Goal: Task Accomplishment & Management: Use online tool/utility

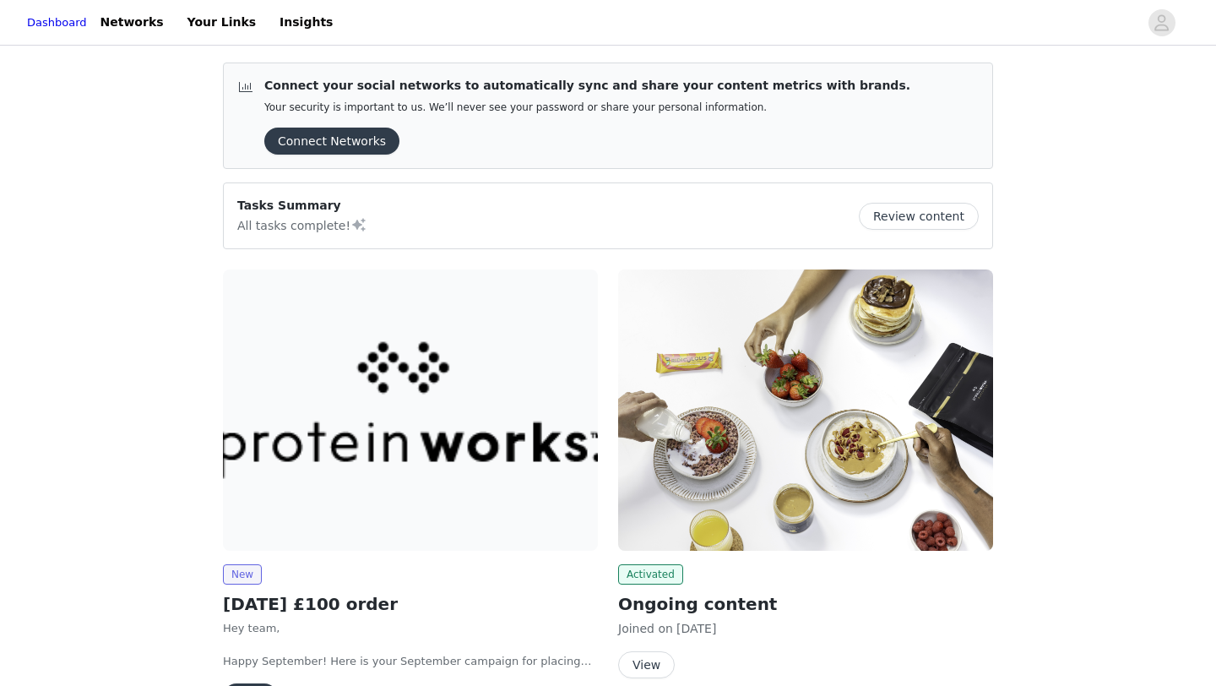
click at [296, 466] on img at bounding box center [410, 409] width 375 height 281
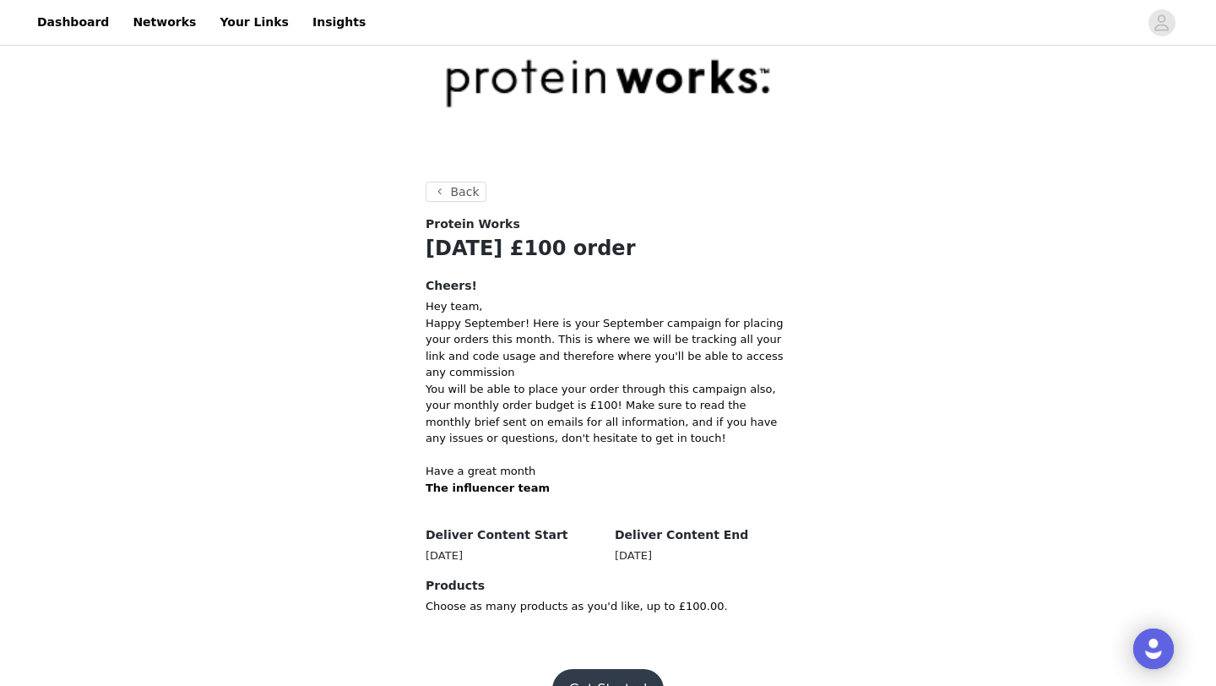
scroll to position [161, 0]
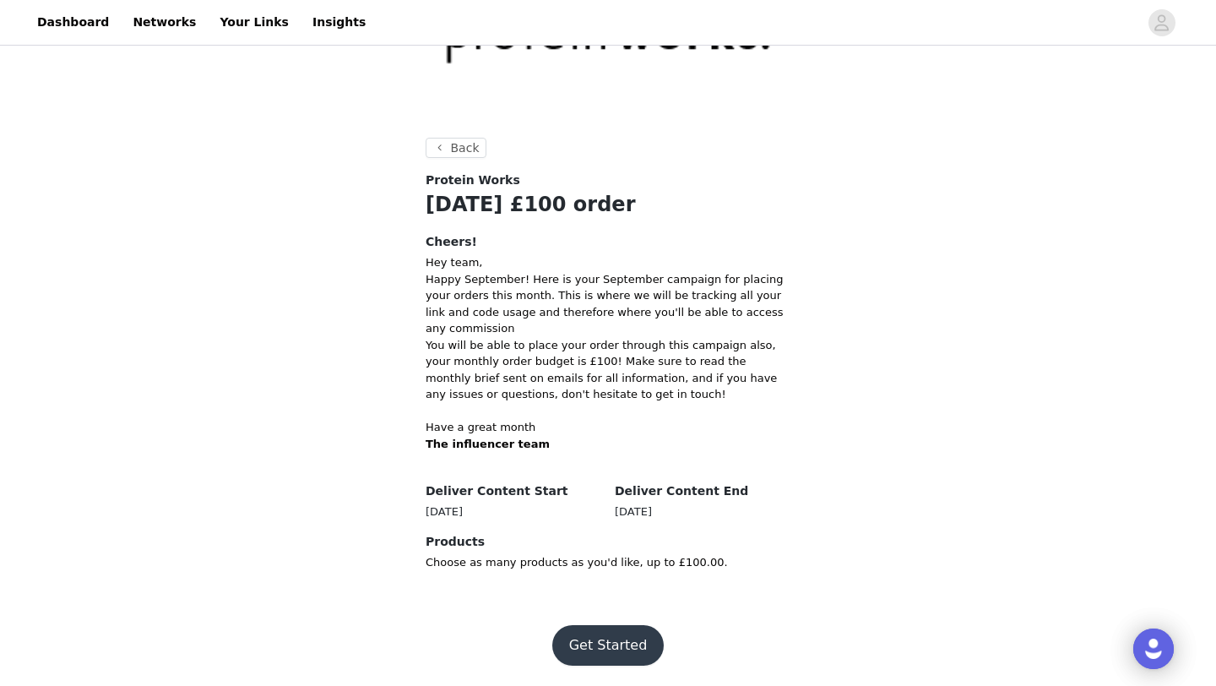
click at [589, 635] on button "Get Started" at bounding box center [608, 645] width 112 height 41
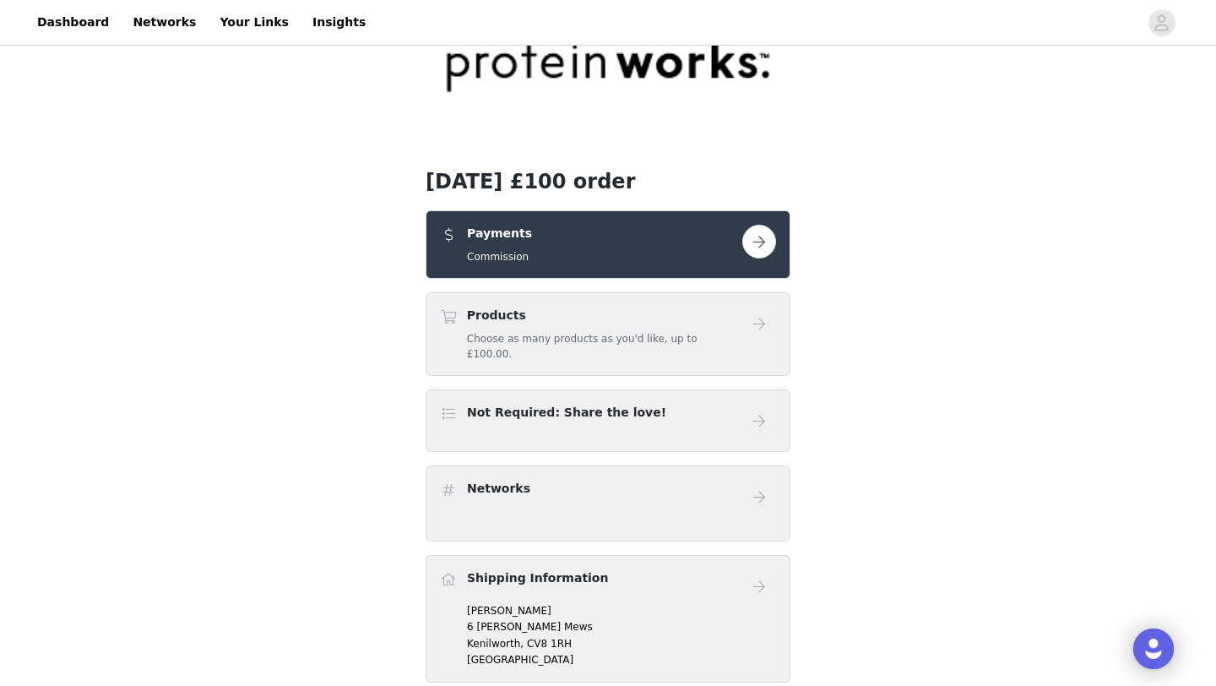
scroll to position [90, 0]
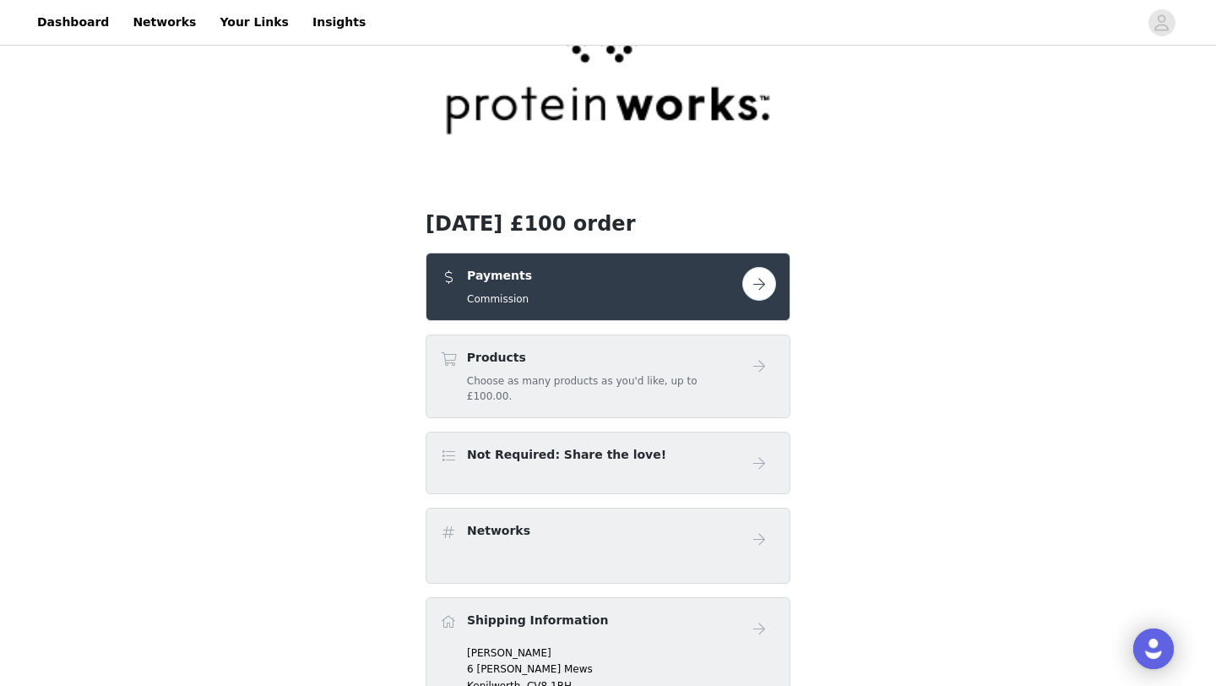
click at [757, 294] on button "button" at bounding box center [759, 284] width 34 height 34
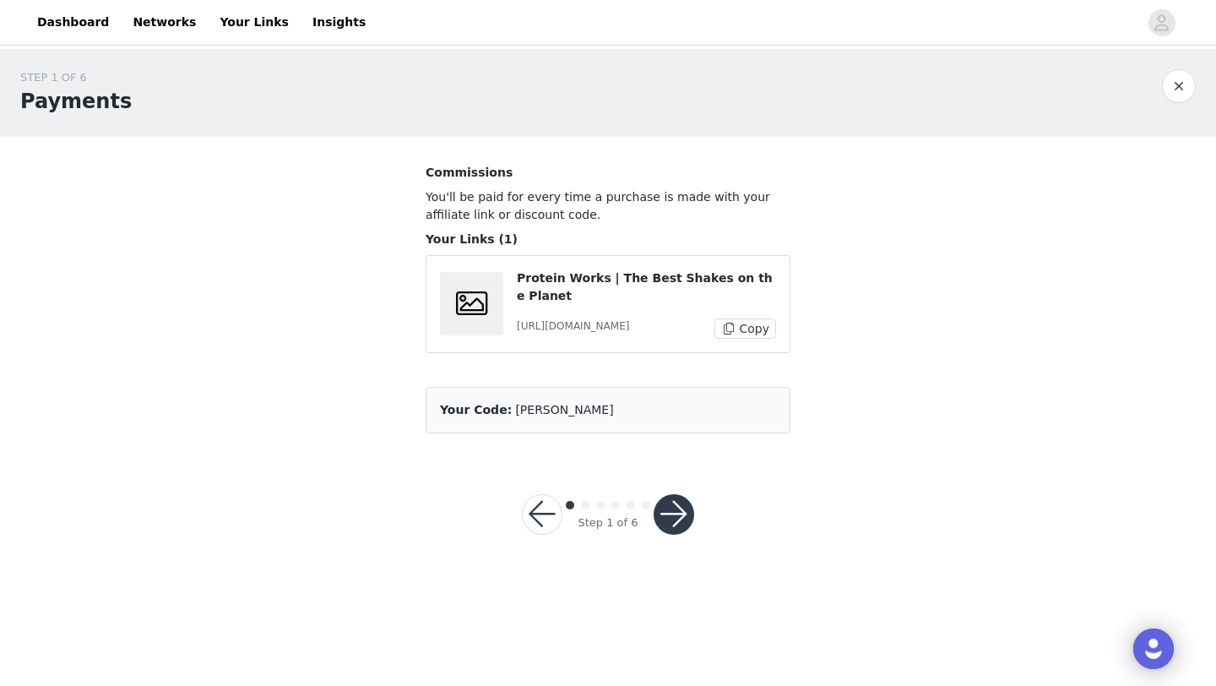
click at [668, 535] on button "button" at bounding box center [674, 514] width 41 height 41
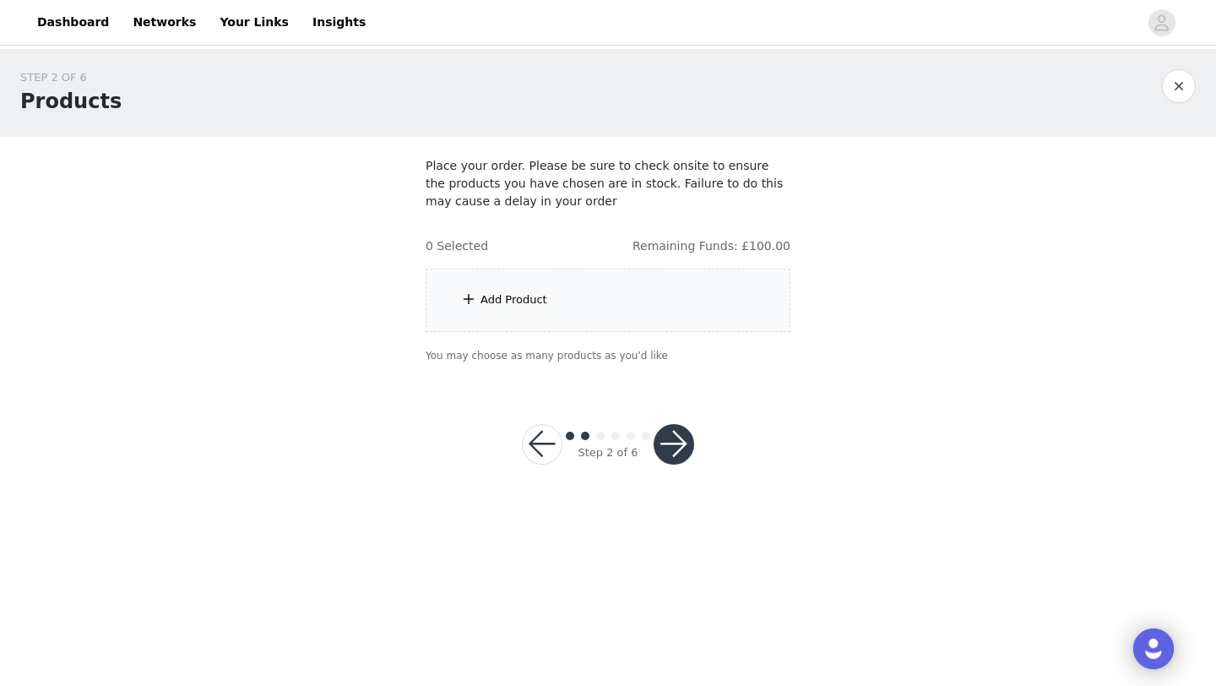
click at [565, 317] on div "Add Product" at bounding box center [608, 300] width 365 height 63
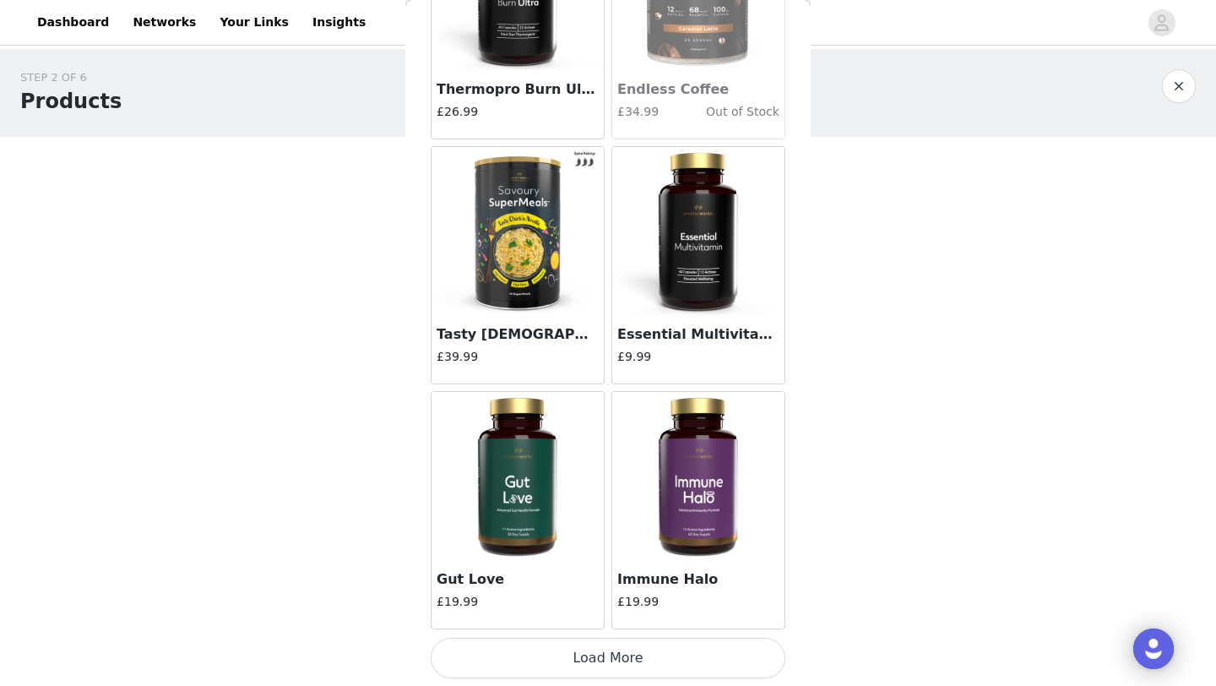
scroll to position [1898, 0]
click at [633, 647] on button "Load More" at bounding box center [608, 657] width 355 height 41
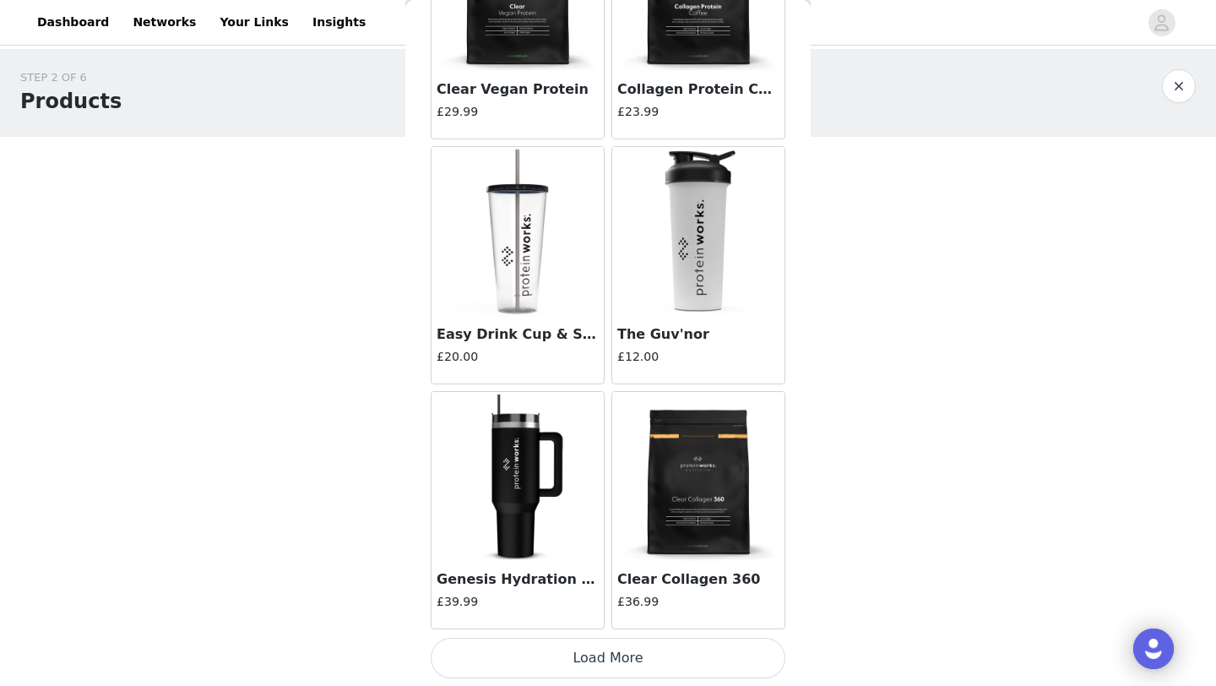
scroll to position [4347, 0]
click at [626, 645] on button "Load More" at bounding box center [608, 657] width 355 height 41
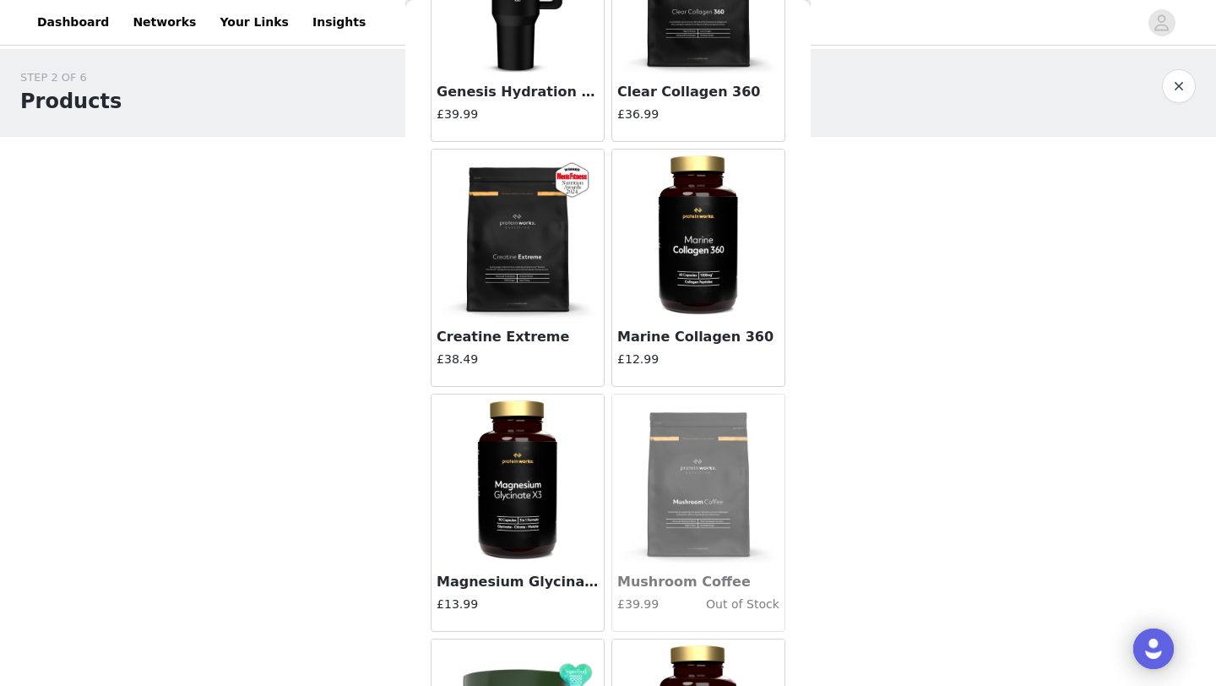
scroll to position [4872, 0]
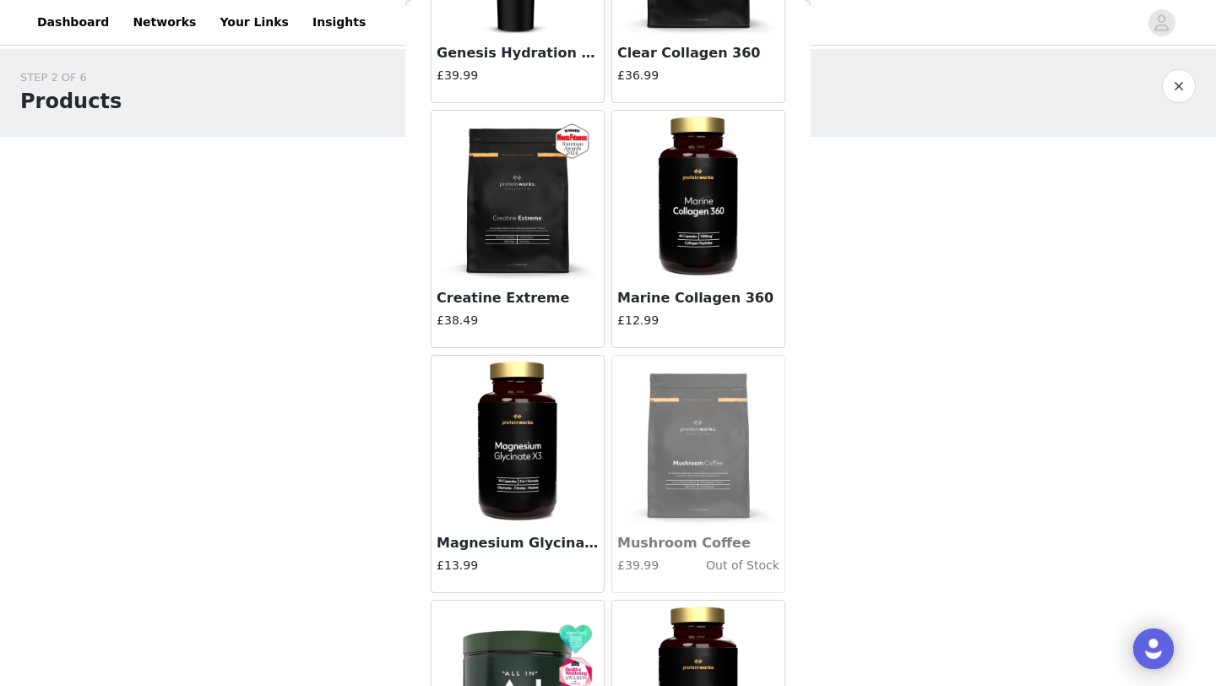
click at [520, 482] on img at bounding box center [517, 440] width 169 height 169
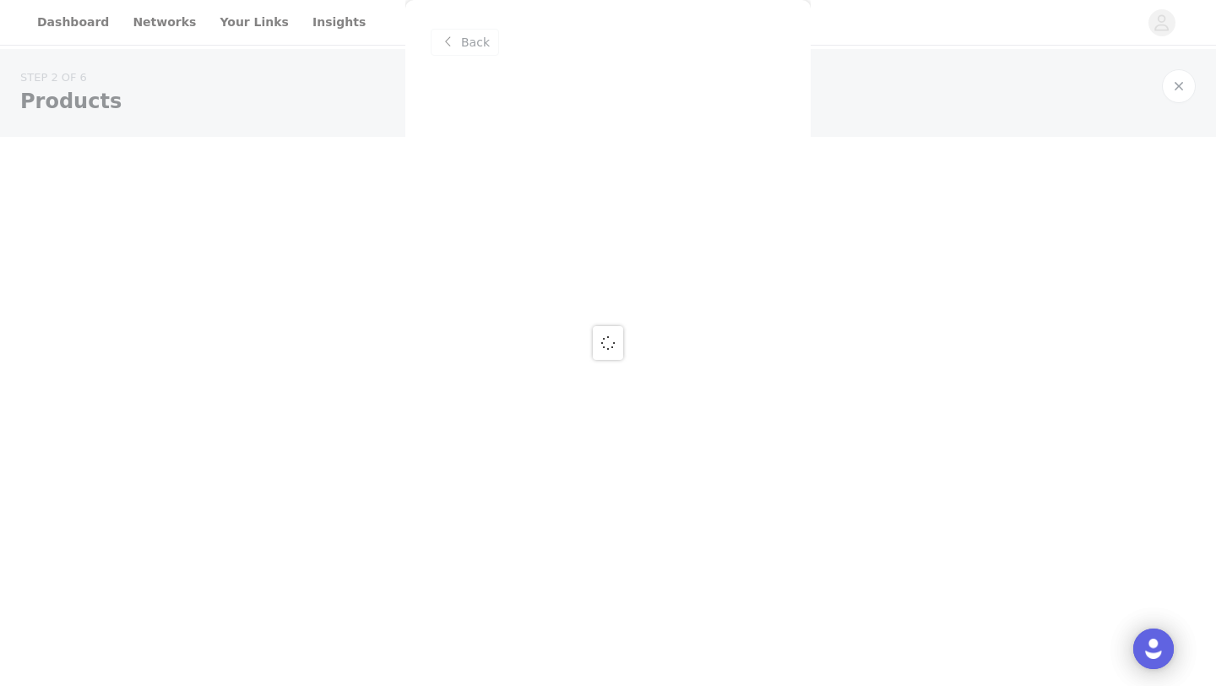
scroll to position [0, 0]
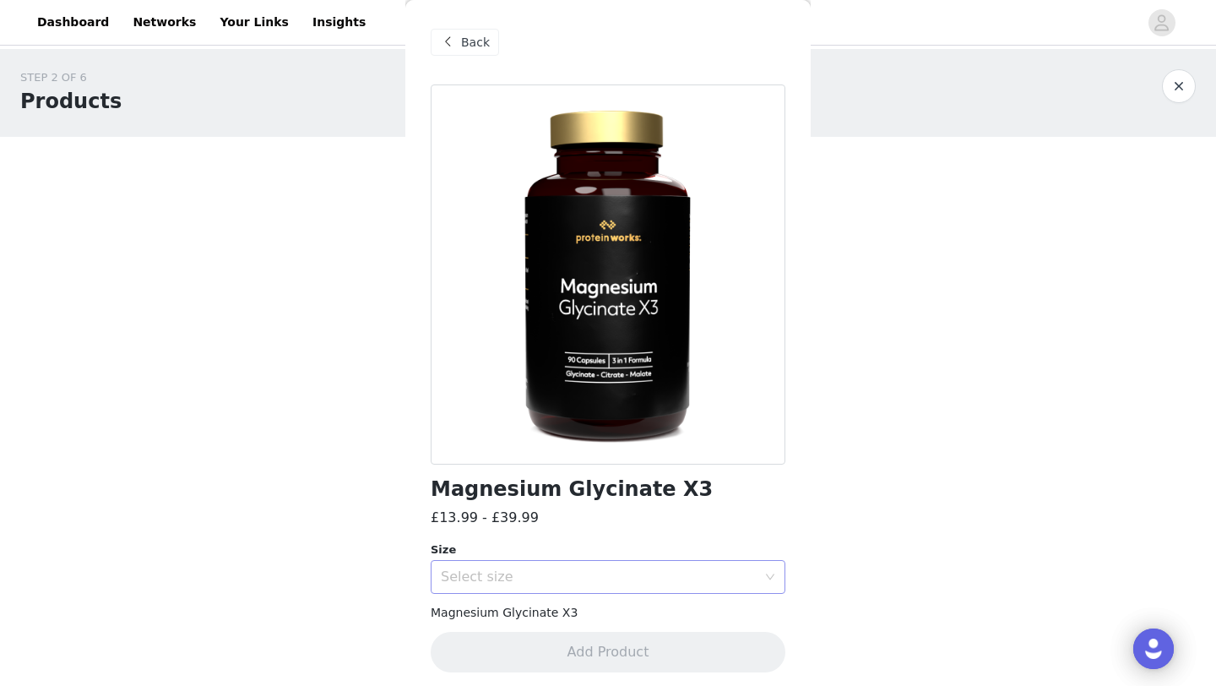
click at [602, 584] on div "Select size" at bounding box center [599, 576] width 316 height 17
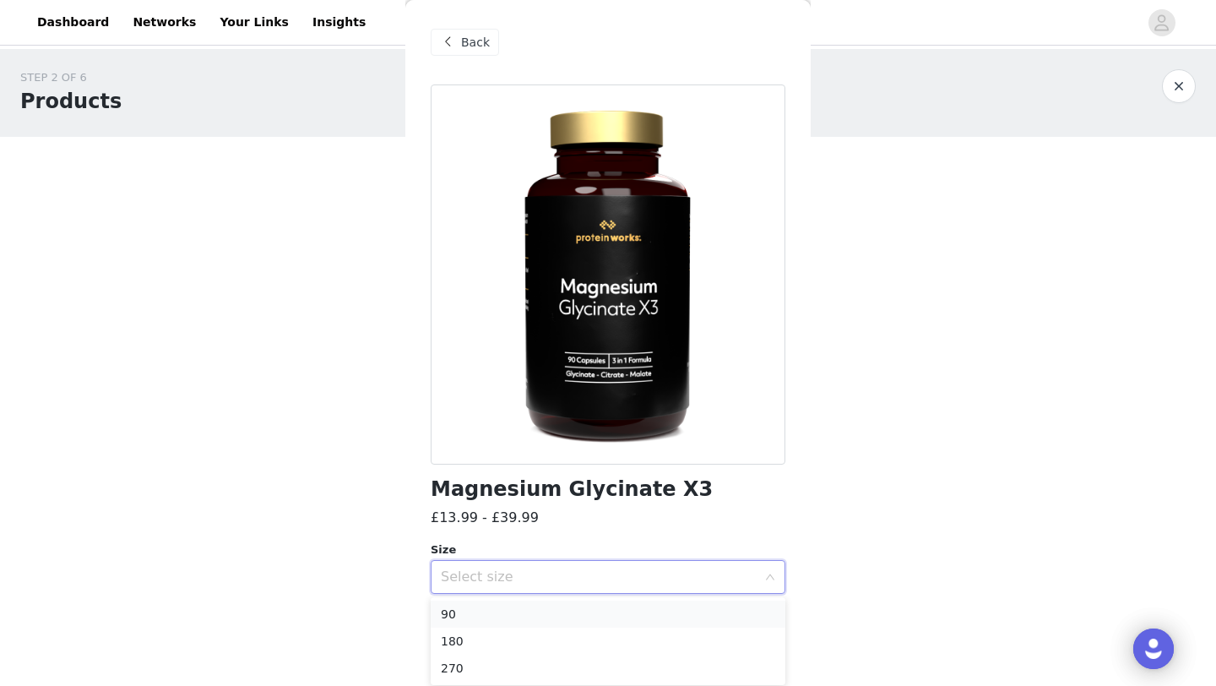
click at [551, 613] on li "90" at bounding box center [608, 613] width 355 height 27
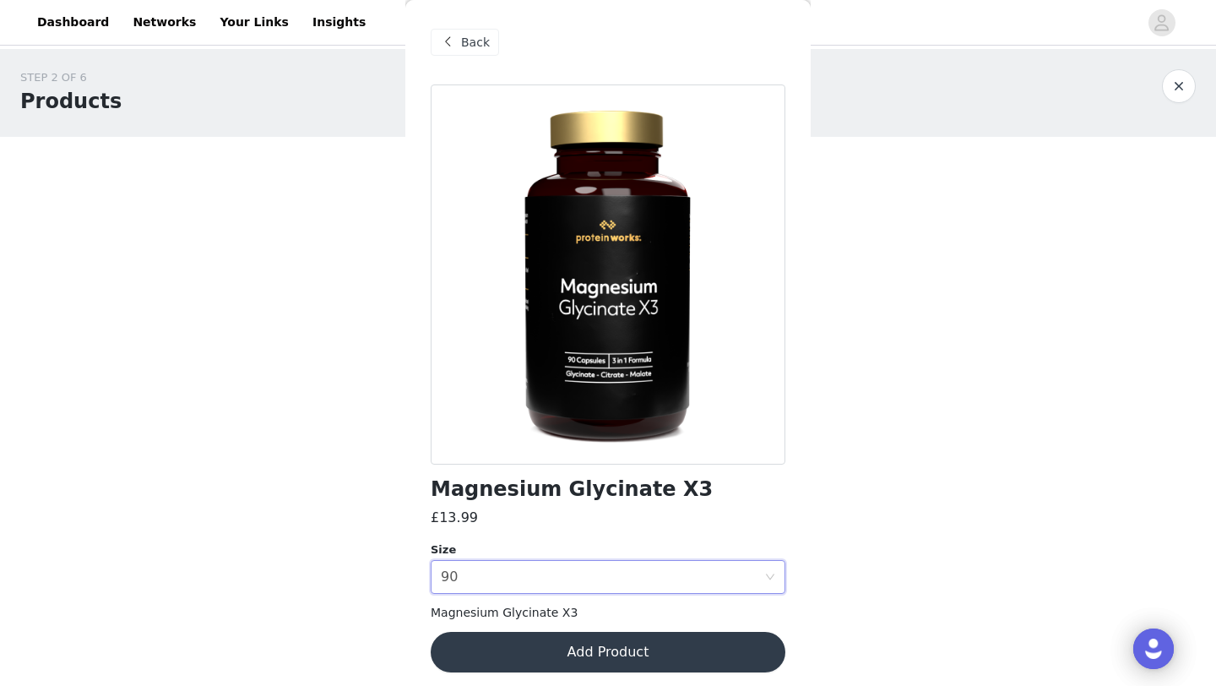
click at [554, 638] on button "Add Product" at bounding box center [608, 652] width 355 height 41
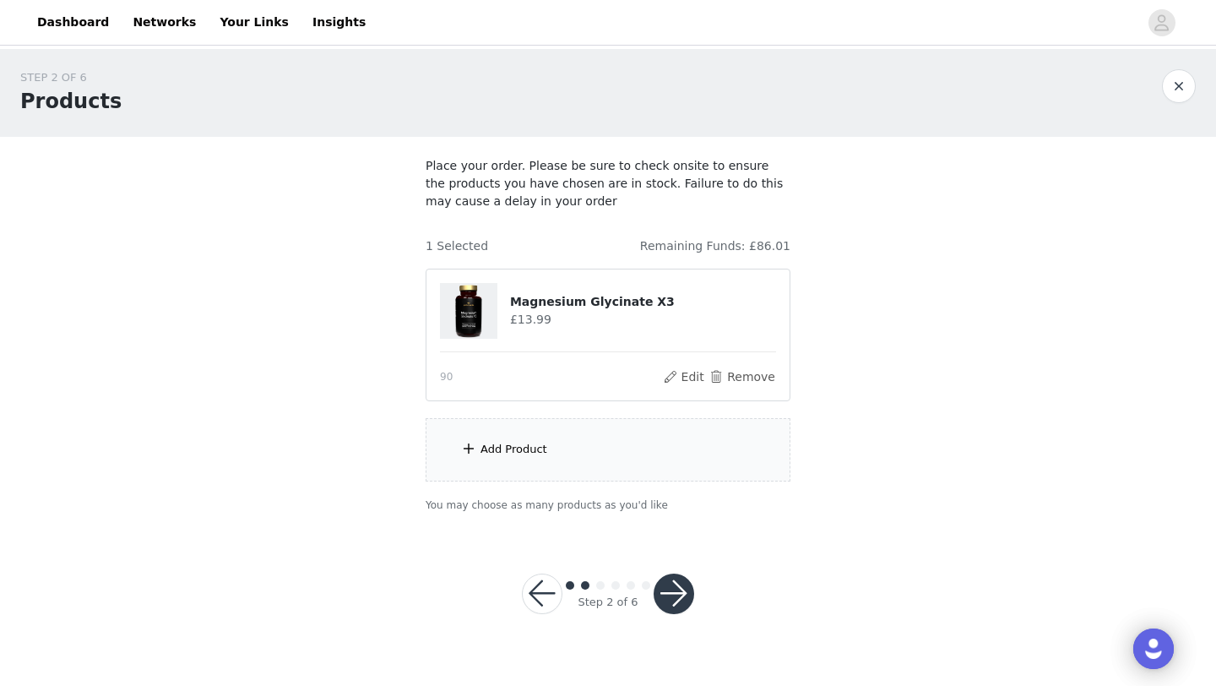
click at [523, 445] on div "Add Product" at bounding box center [513, 449] width 67 height 17
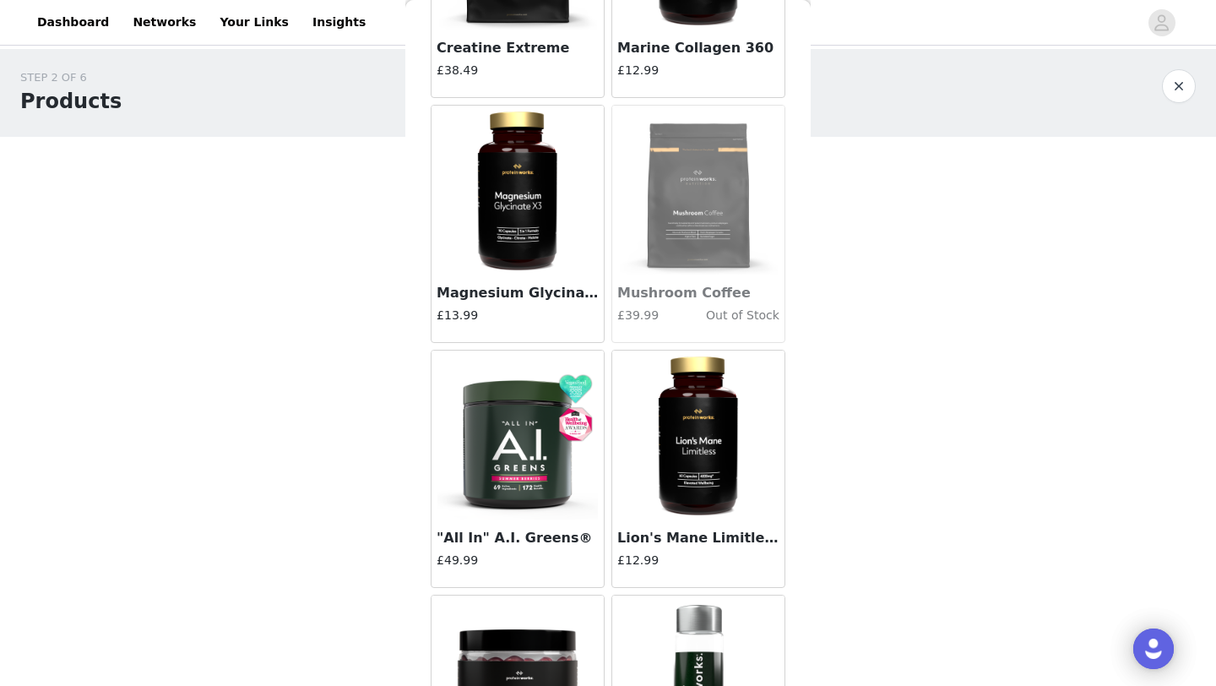
scroll to position [5110, 0]
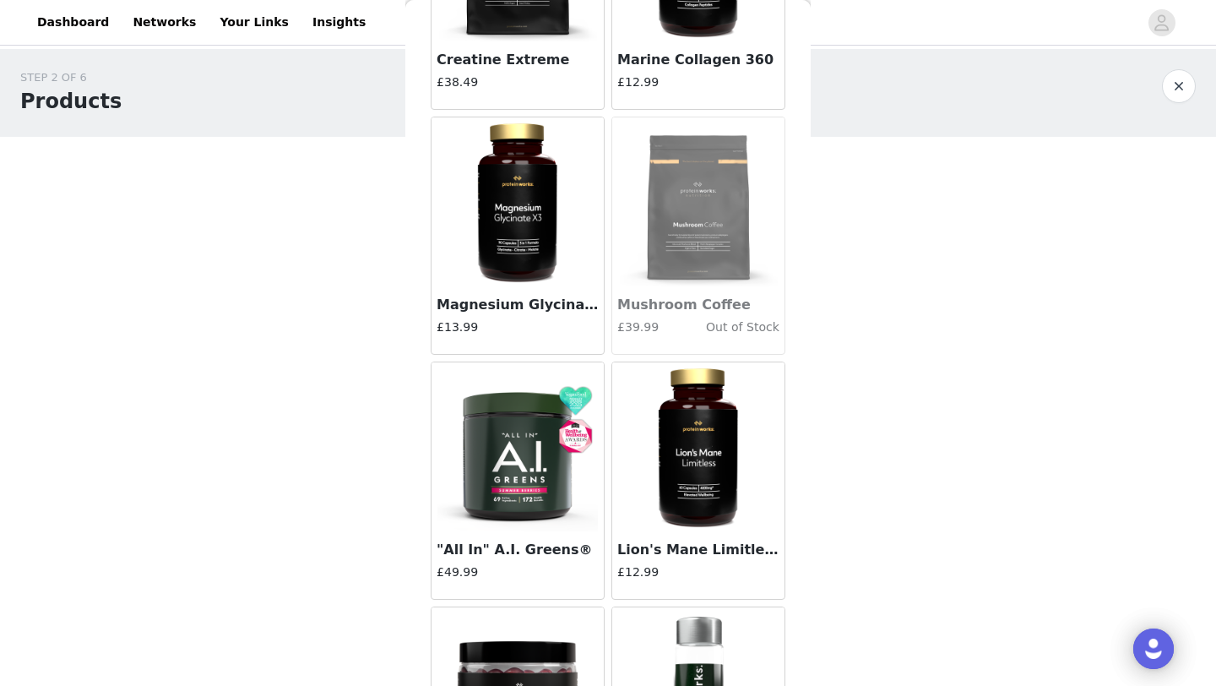
click at [710, 493] on img at bounding box center [698, 446] width 169 height 169
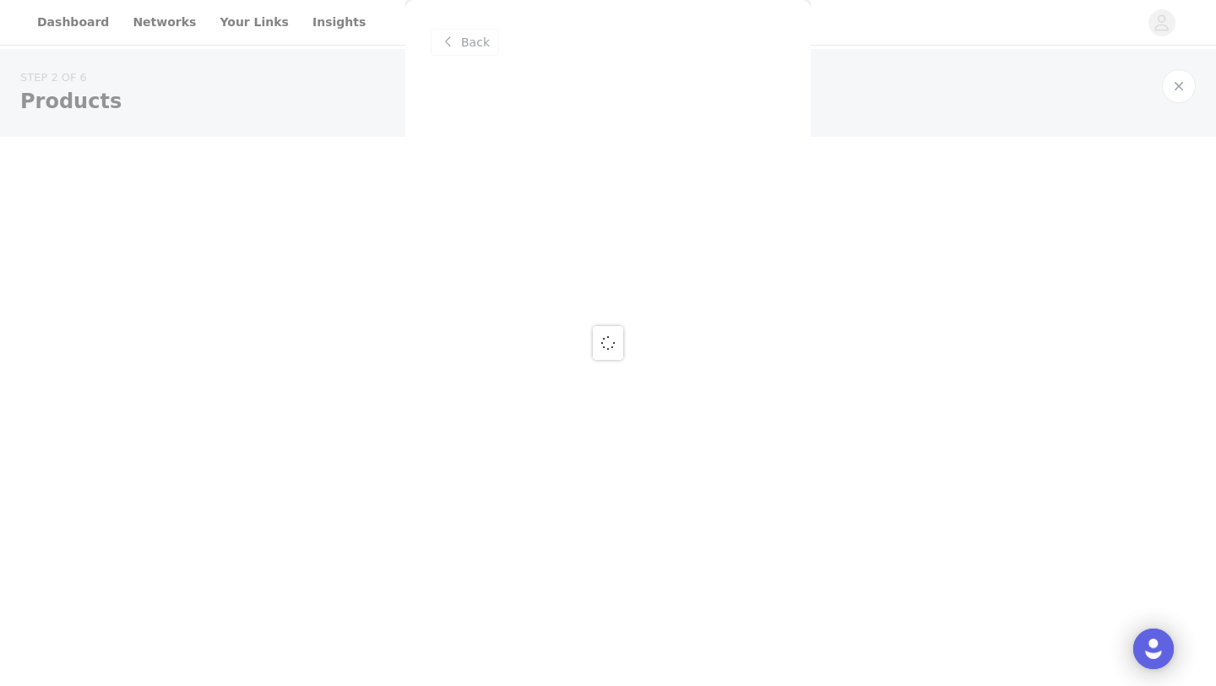
scroll to position [0, 0]
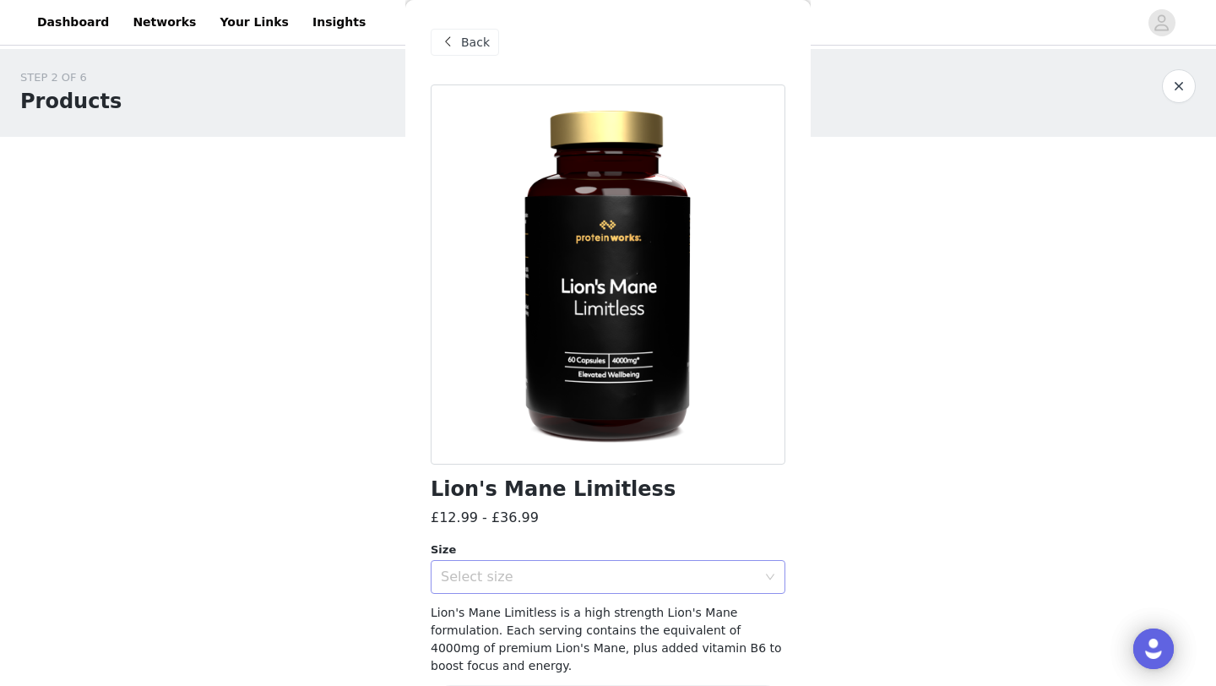
click at [646, 573] on div "Select size" at bounding box center [599, 576] width 316 height 17
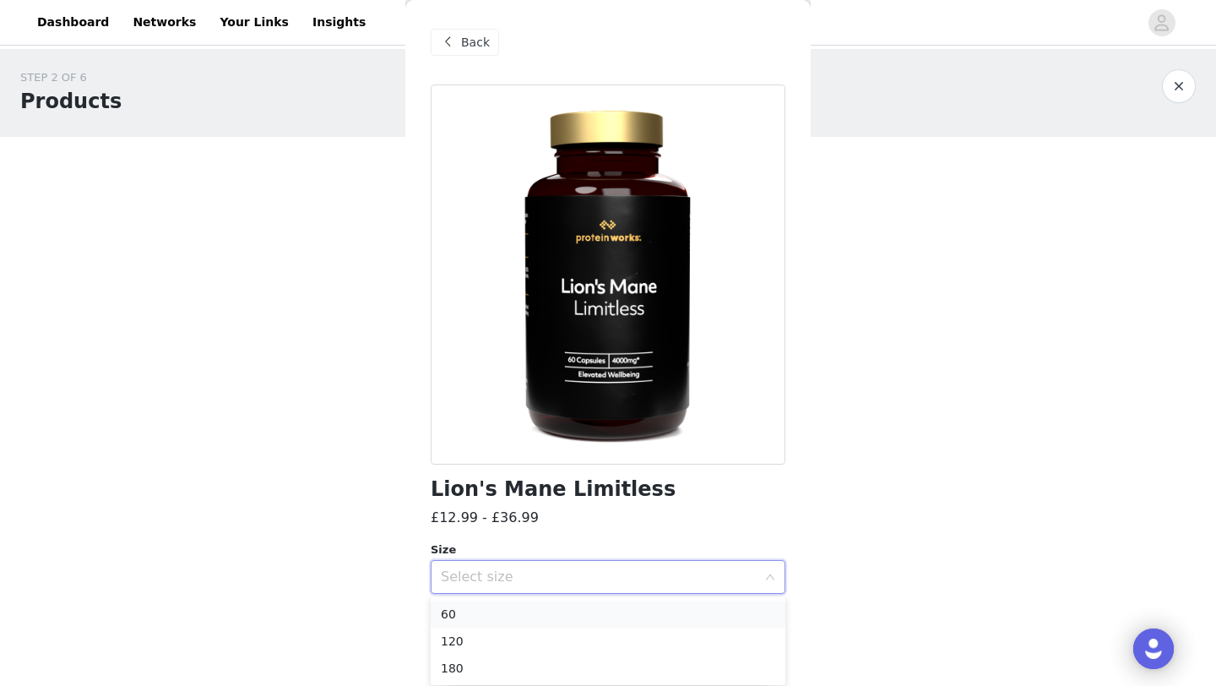
click at [591, 611] on li "60" at bounding box center [608, 613] width 355 height 27
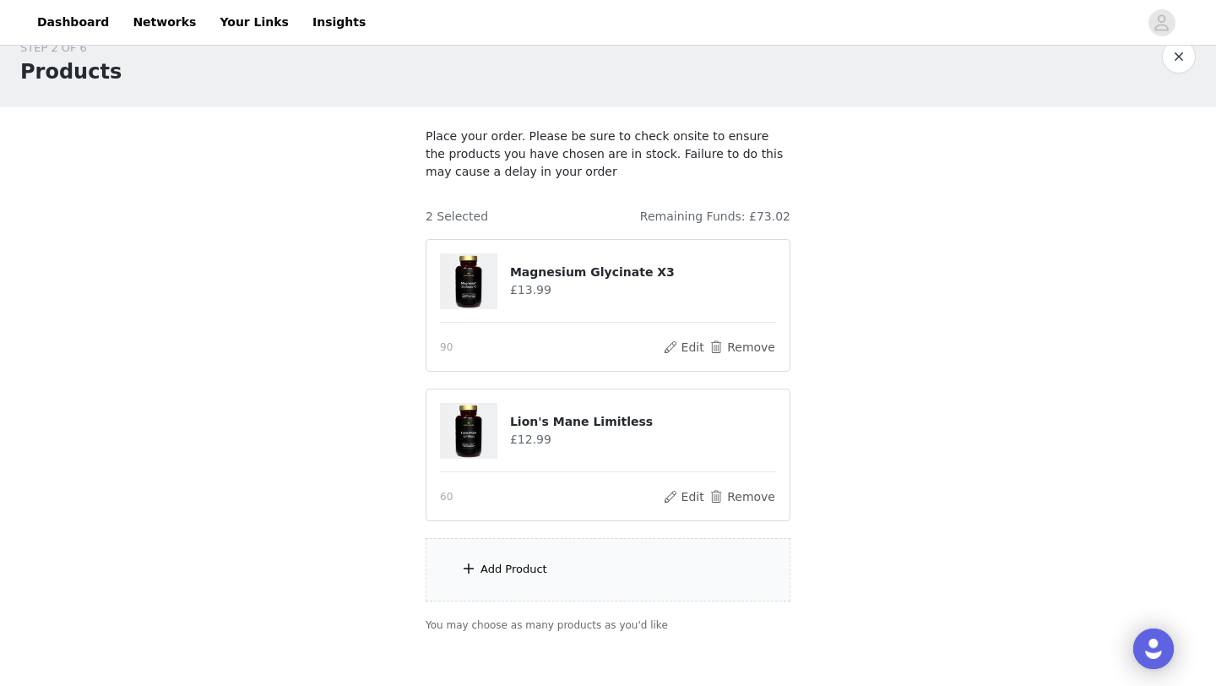
scroll to position [43, 0]
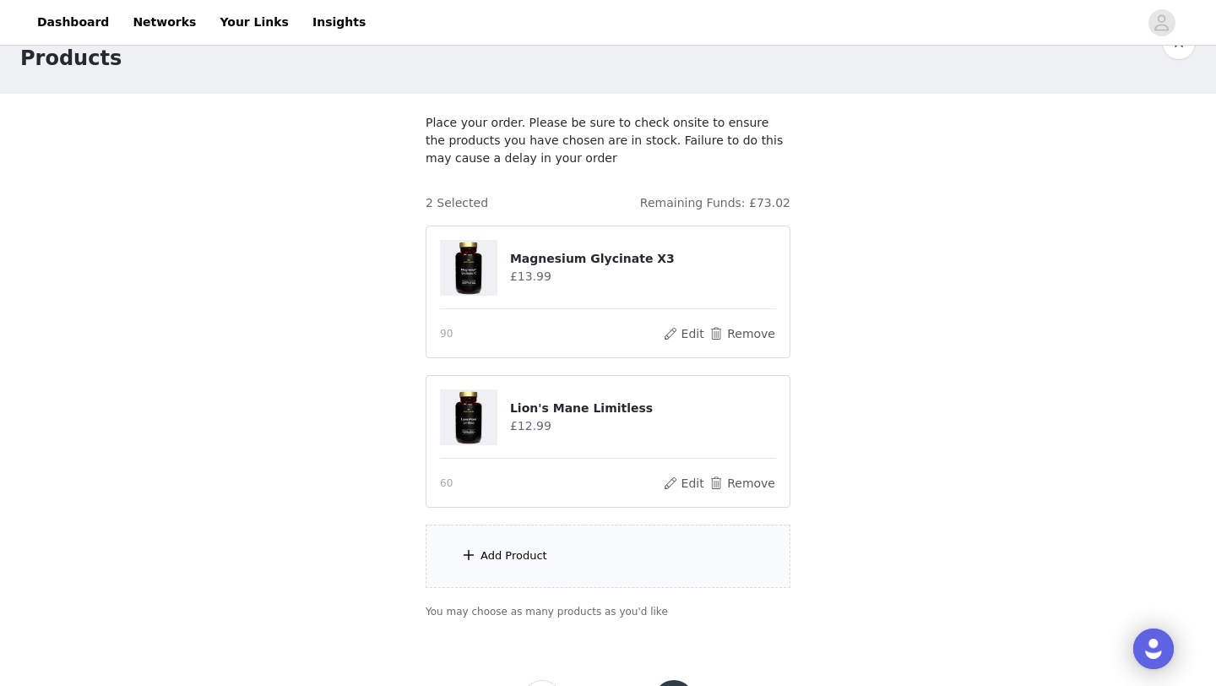
click at [539, 553] on div "Add Product" at bounding box center [513, 555] width 67 height 17
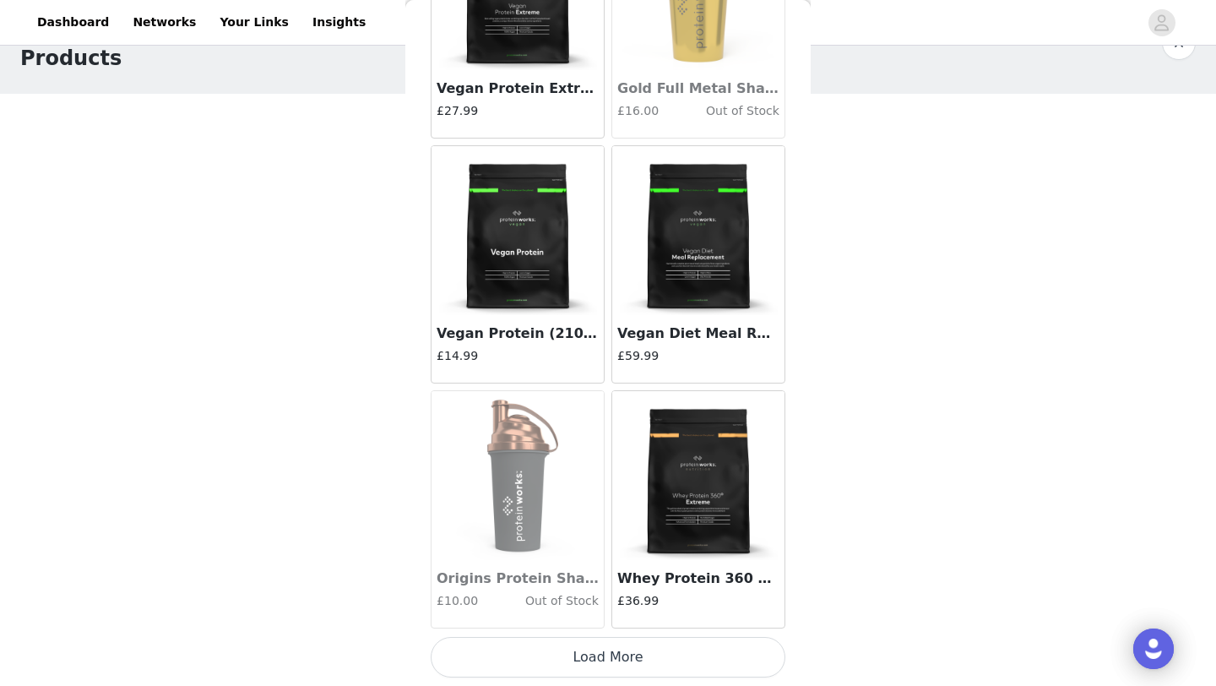
scroll to position [118, 0]
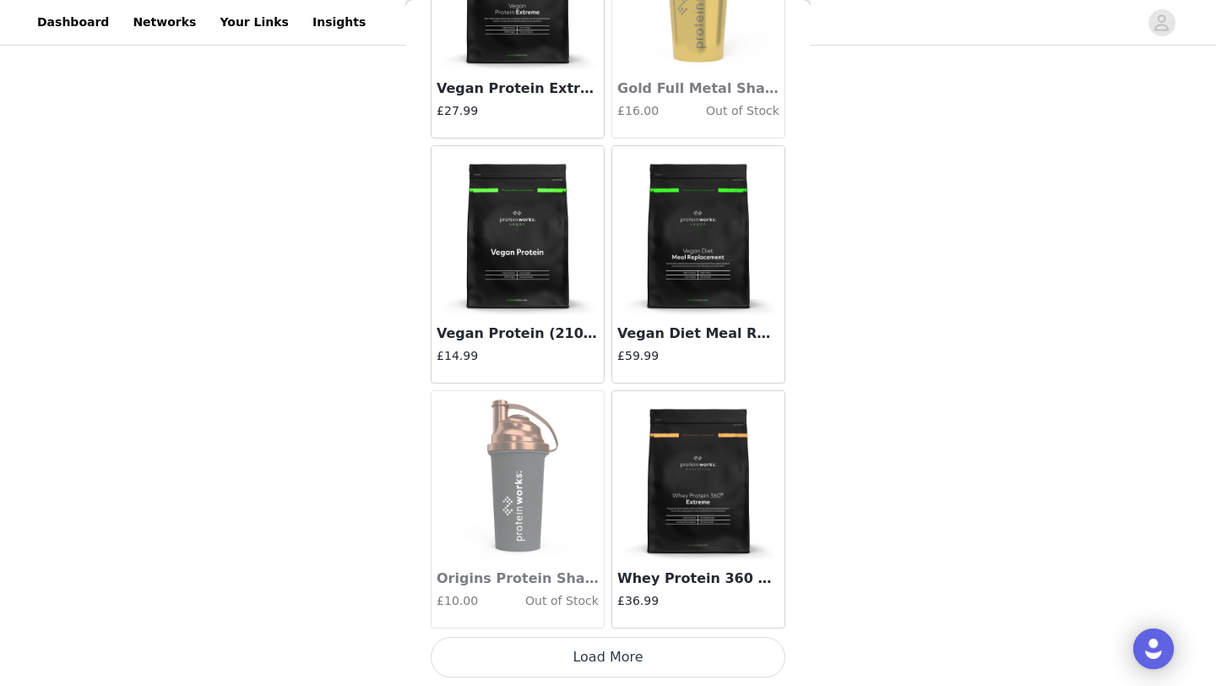
click at [641, 648] on button "Load More" at bounding box center [608, 657] width 355 height 41
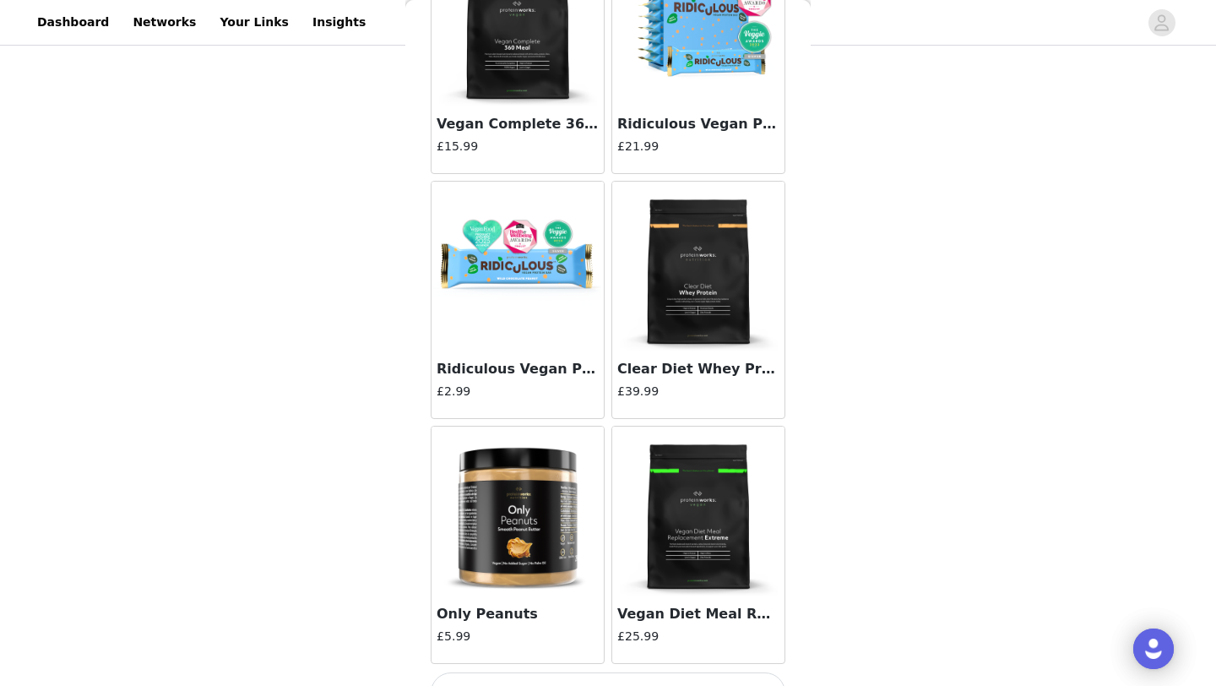
scroll to position [14142, 0]
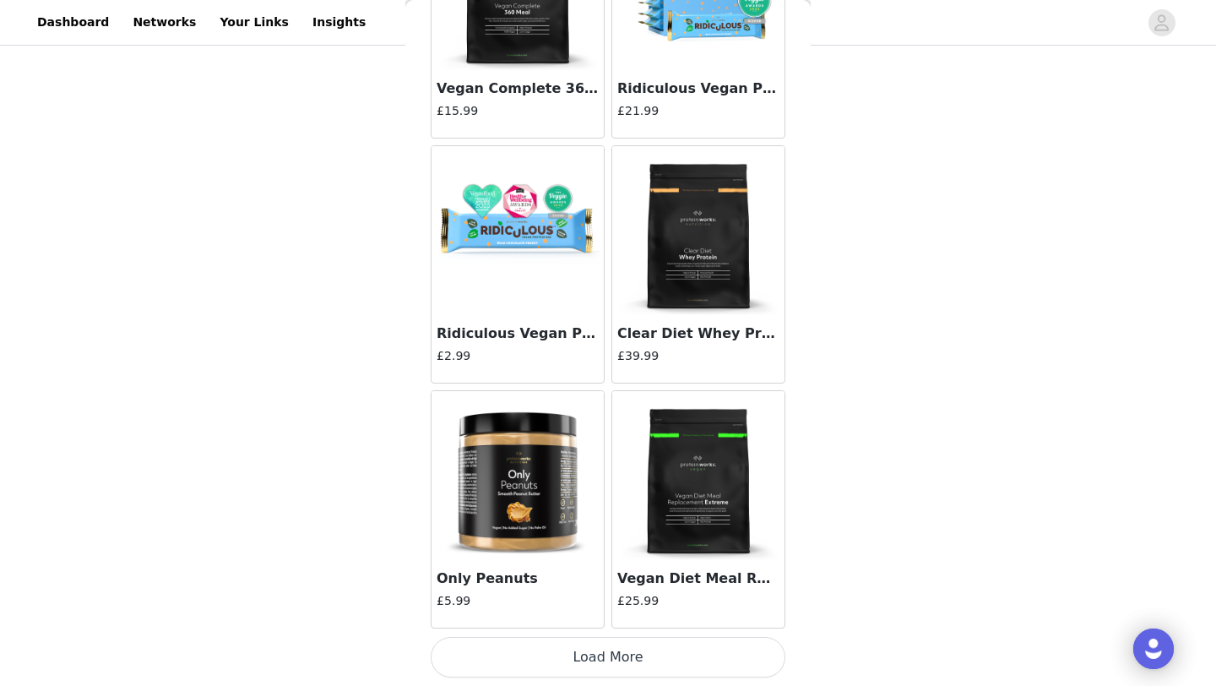
click at [641, 649] on button "Load More" at bounding box center [608, 657] width 355 height 41
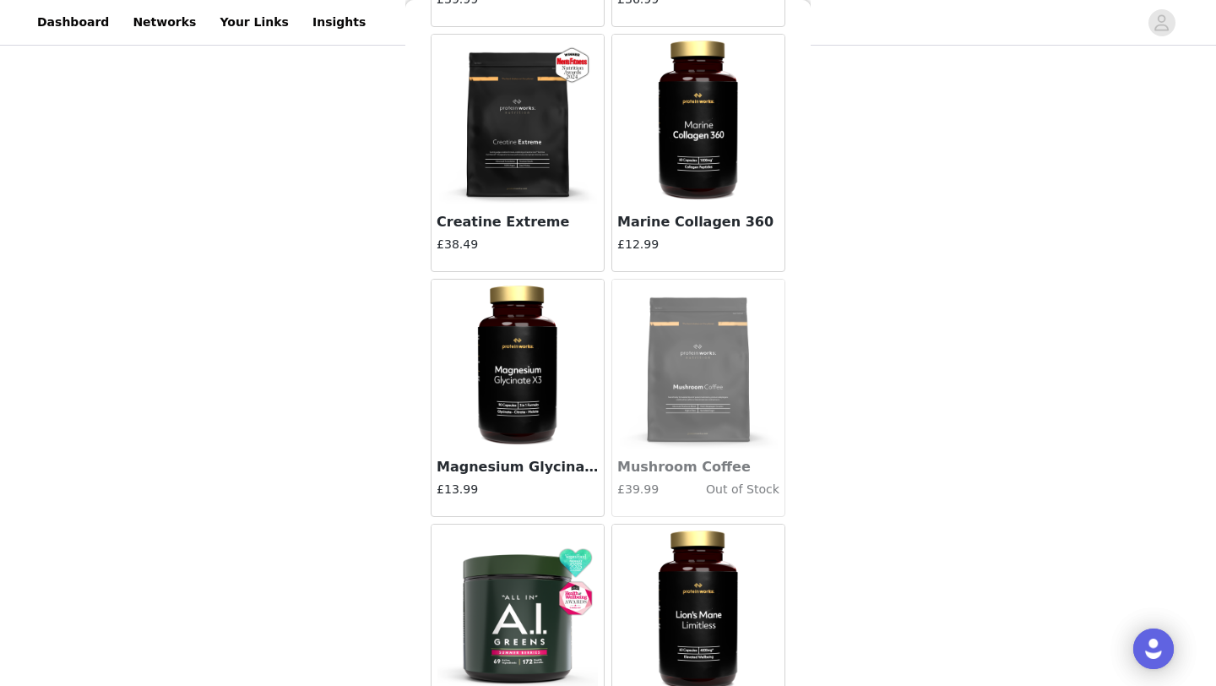
scroll to position [3932, 0]
